Goal: Navigation & Orientation: Find specific page/section

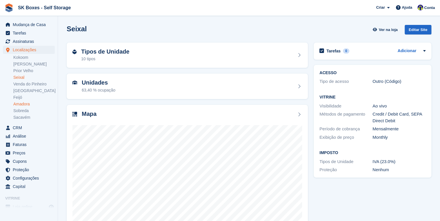
click at [25, 104] on link "Amadora" at bounding box center [33, 104] width 41 height 6
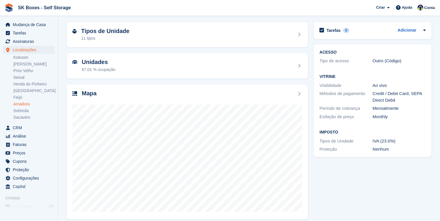
scroll to position [26, 0]
